Goal: Find specific page/section: Find specific page/section

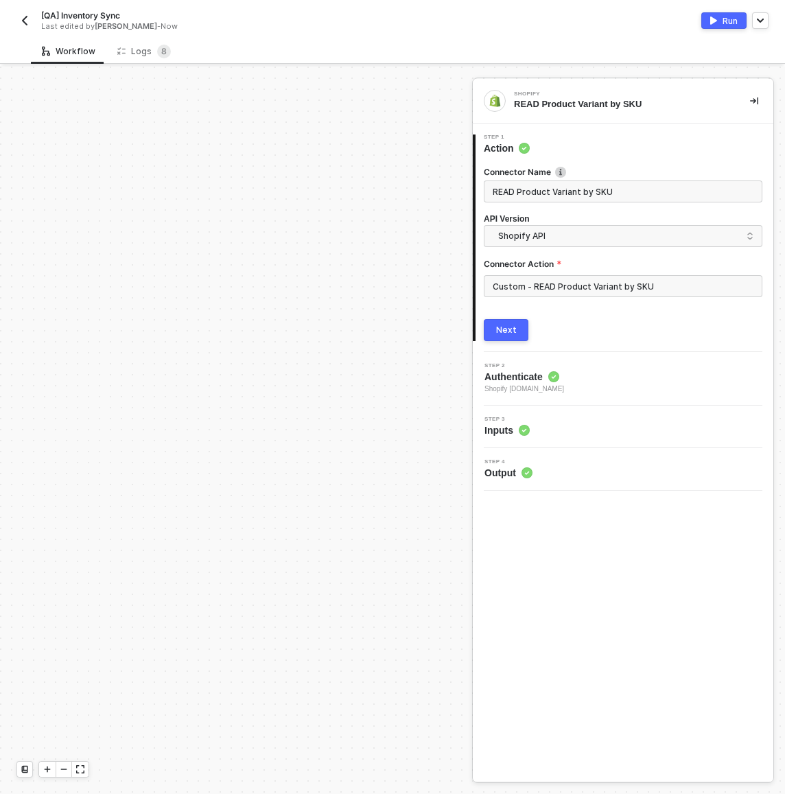
scroll to position [302, 412]
click at [20, 25] on img "button" at bounding box center [24, 20] width 11 height 11
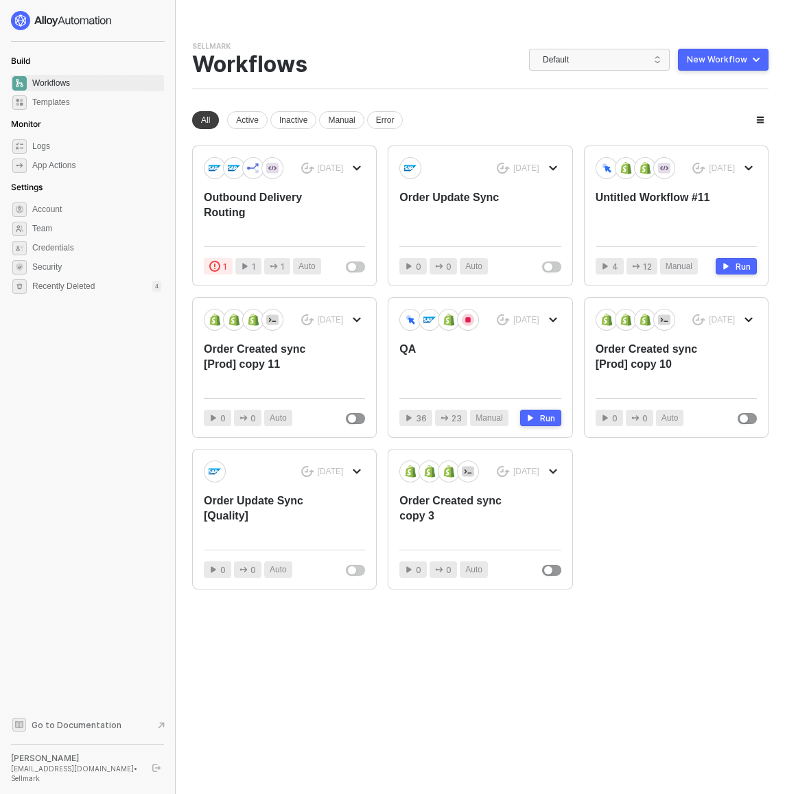
click at [702, 482] on div "[DATE] Outbound Delivery Routing 1 1 1 Auto [DATE] Order Update Sync 0 0 Auto […" at bounding box center [480, 367] width 576 height 444
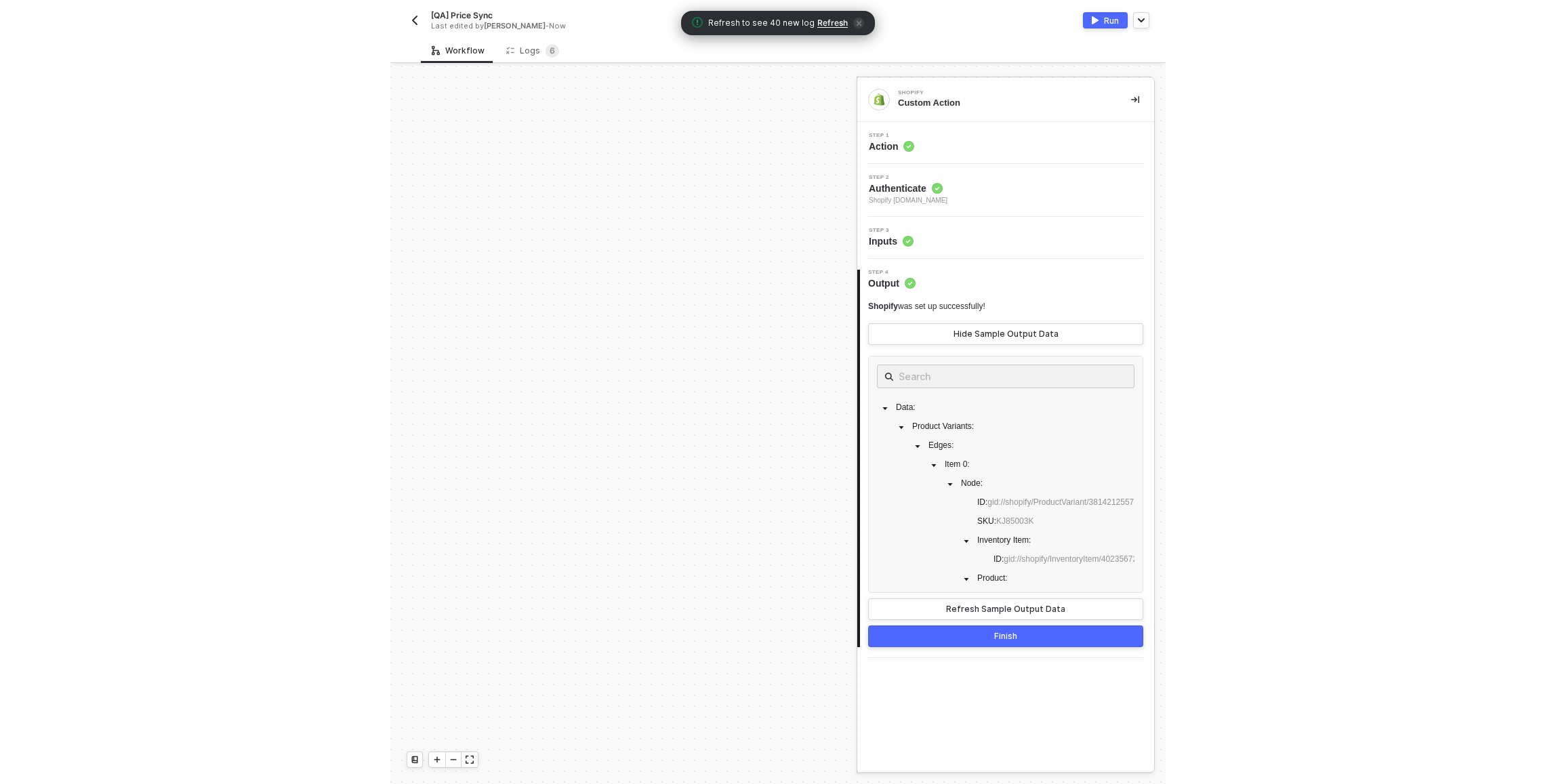
scroll to position [449, 271]
